Goal: Find specific page/section: Find specific page/section

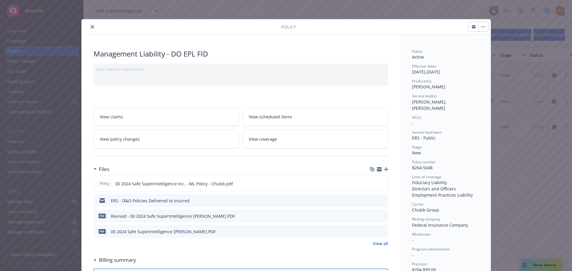
click at [91, 27] on icon "close" at bounding box center [93, 27] width 4 height 4
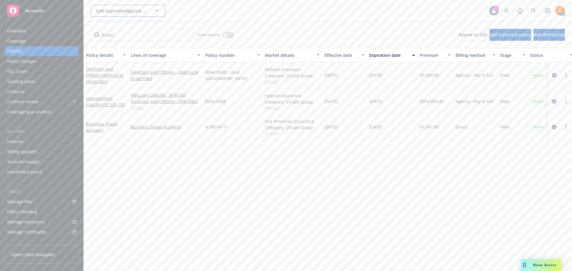
click at [126, 8] on span "Safe Superintelligence, Inc." at bounding box center [122, 11] width 52 height 6
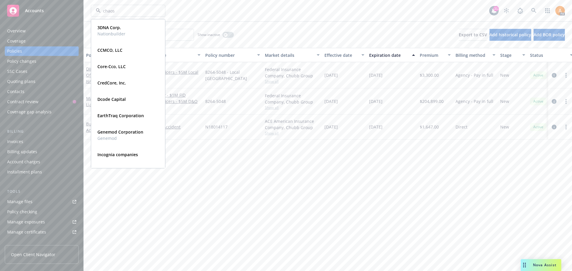
type input "chaos"
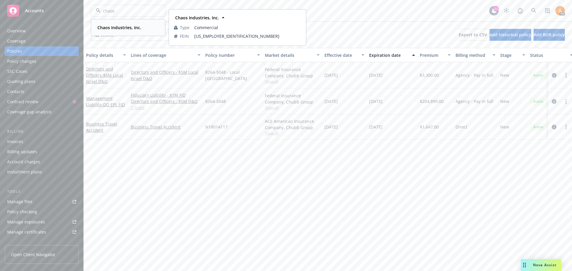
click at [129, 26] on strong "Chaos Industries, Inc." at bounding box center [119, 28] width 44 height 6
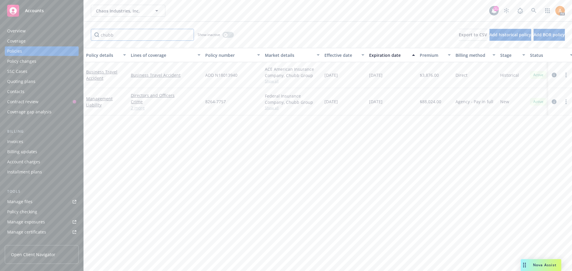
click at [187, 34] on input "chubb" at bounding box center [142, 35] width 103 height 12
